Goal: Task Accomplishment & Management: Manage account settings

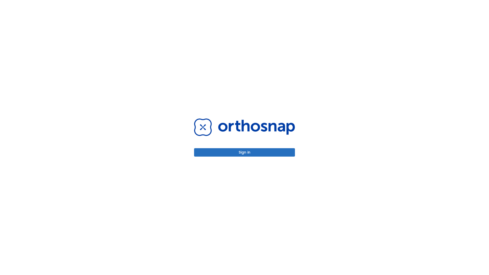
click at [245, 152] on button "Sign in" at bounding box center [244, 152] width 101 height 8
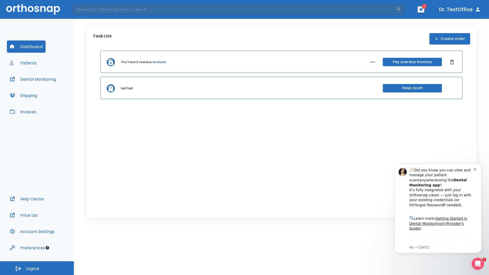
click at [37, 268] on span "Logout" at bounding box center [33, 269] width 14 height 6
